Goal: Task Accomplishment & Management: Manage account settings

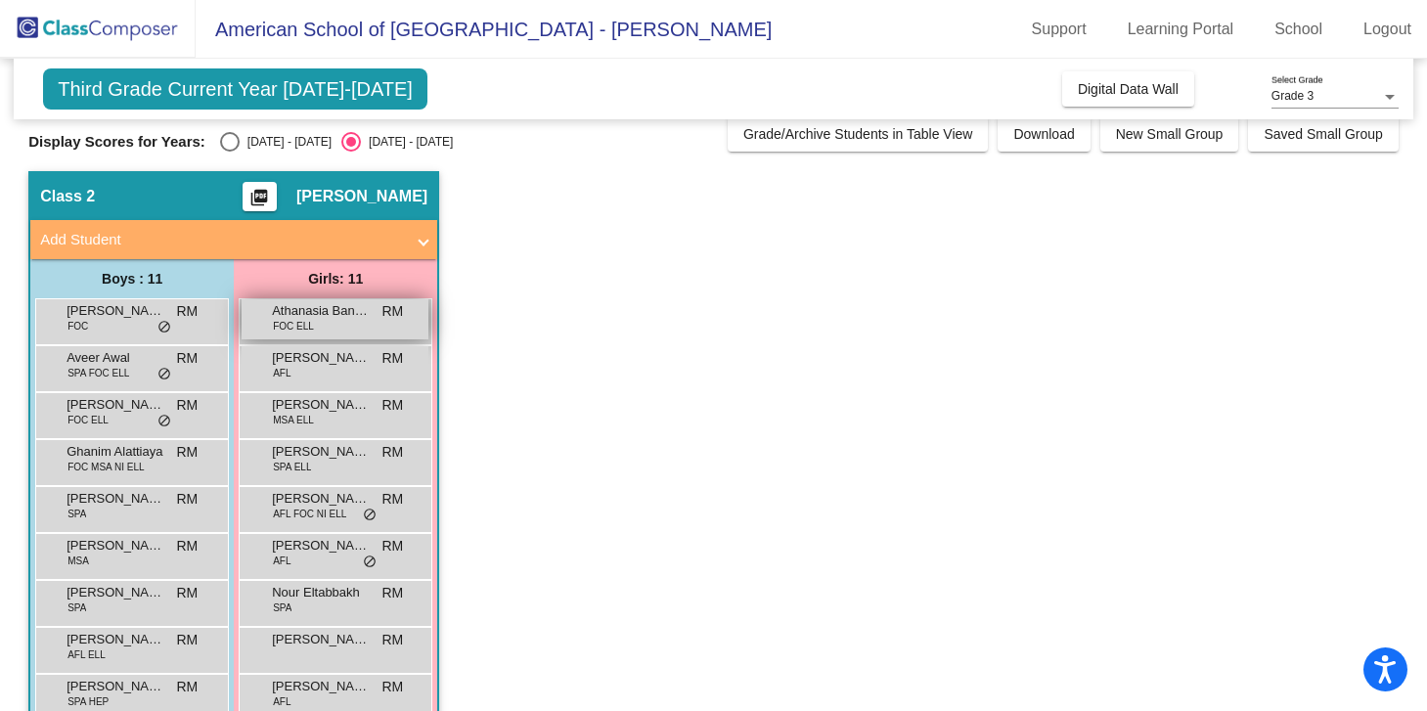
scroll to position [23, 0]
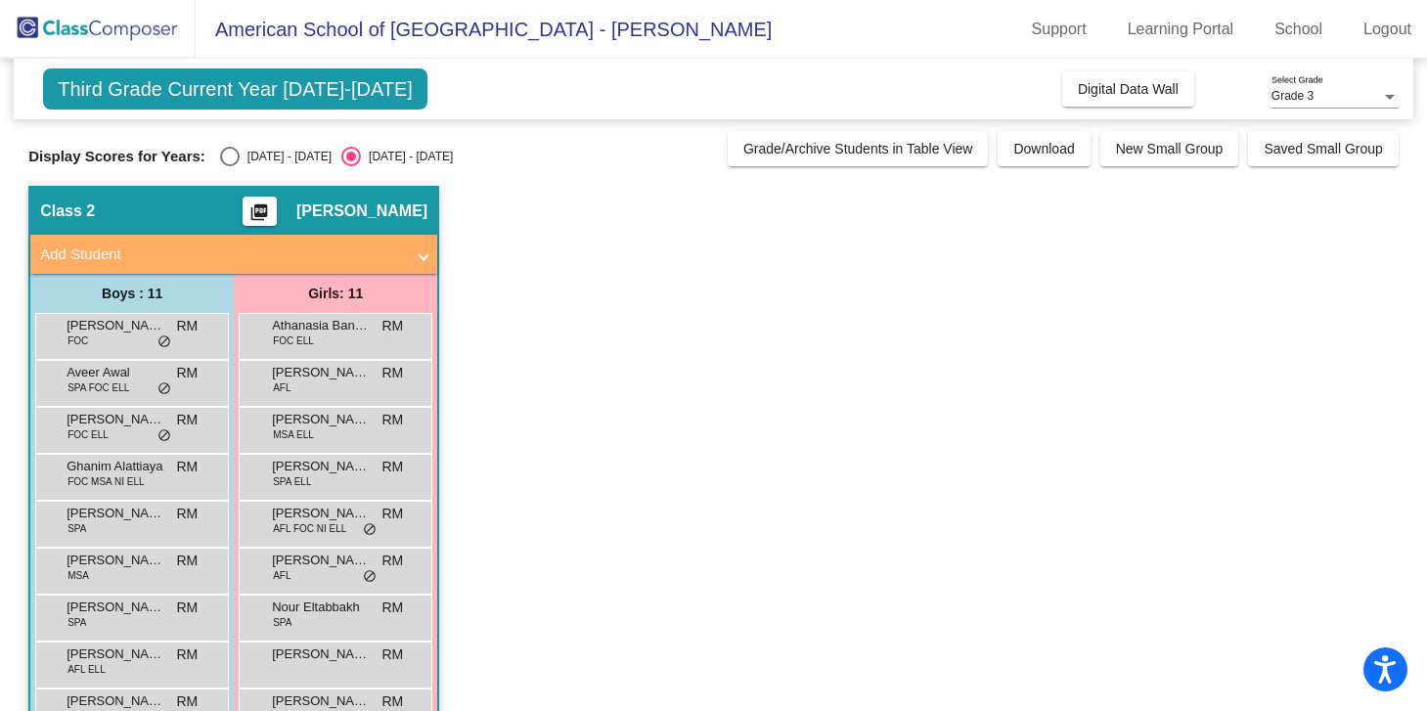
click at [229, 153] on div "Select an option" at bounding box center [230, 157] width 20 height 20
click at [229, 166] on input "[DATE] - [DATE]" at bounding box center [229, 166] width 1 height 1
radio input "true"
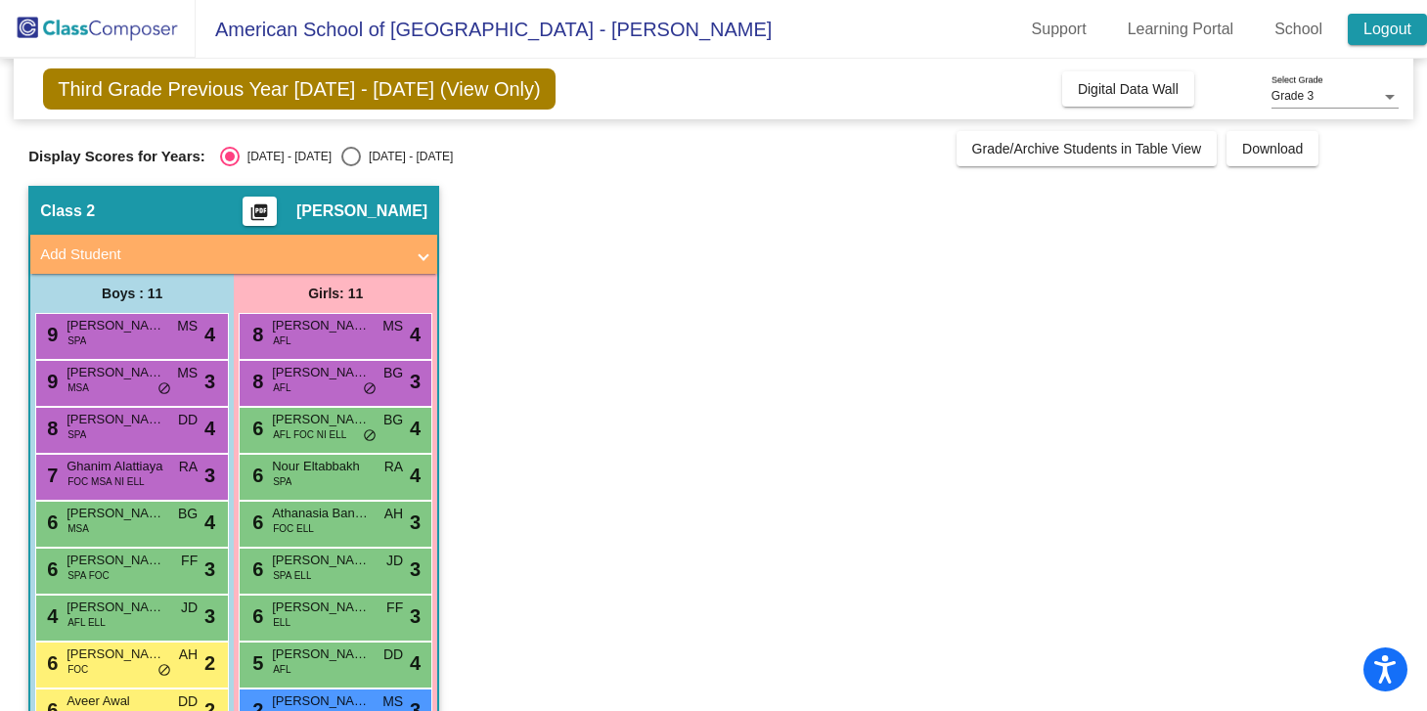
click at [1347, 33] on link "Logout" at bounding box center [1386, 29] width 79 height 31
